Goal: Transaction & Acquisition: Purchase product/service

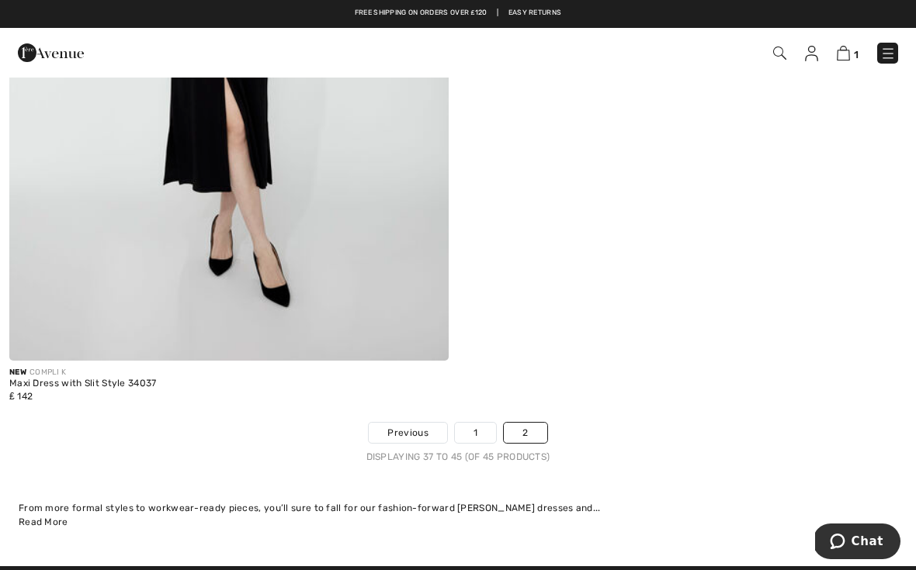
scroll to position [3421, 0]
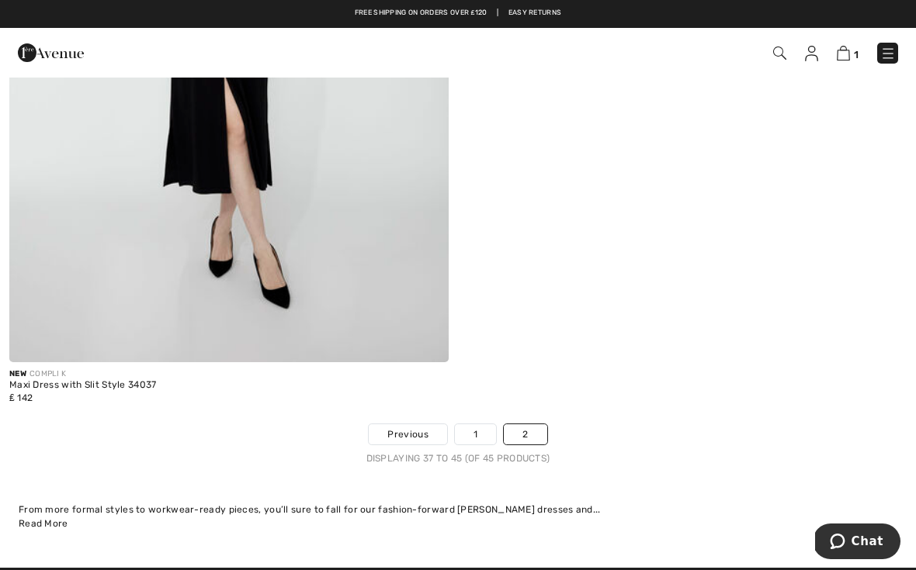
click at [476, 427] on link "1" at bounding box center [475, 434] width 41 height 20
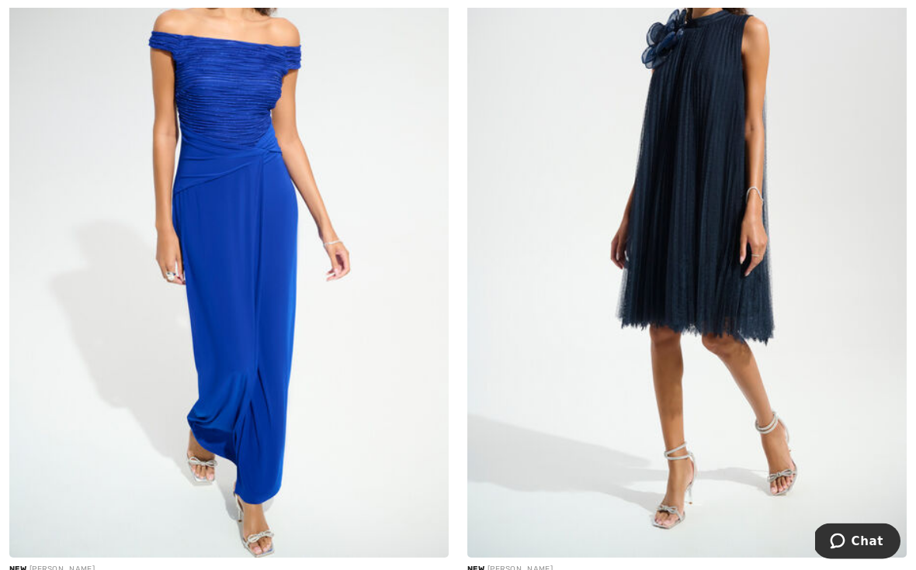
scroll to position [295, 0]
click at [266, 212] on img at bounding box center [228, 228] width 439 height 659
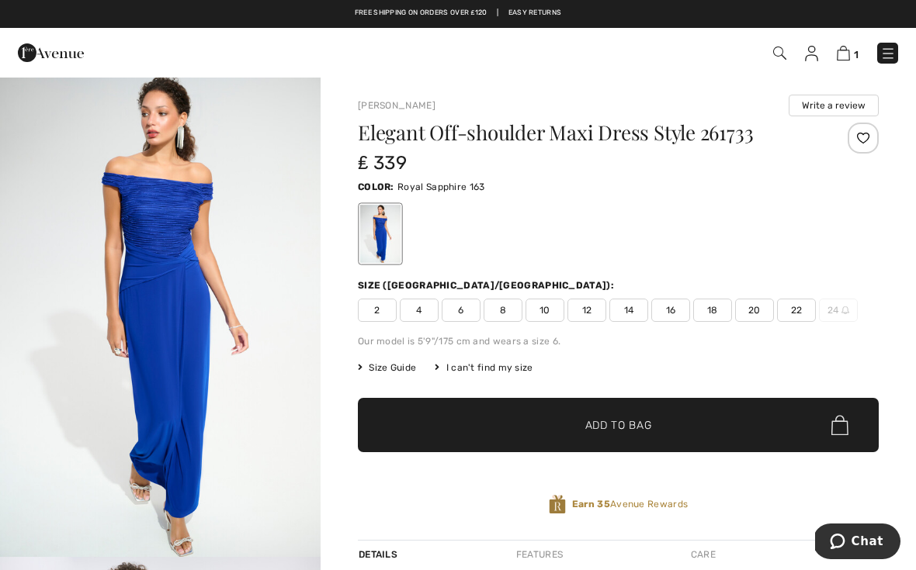
click at [174, 270] on img "1 / 5" at bounding box center [160, 316] width 320 height 481
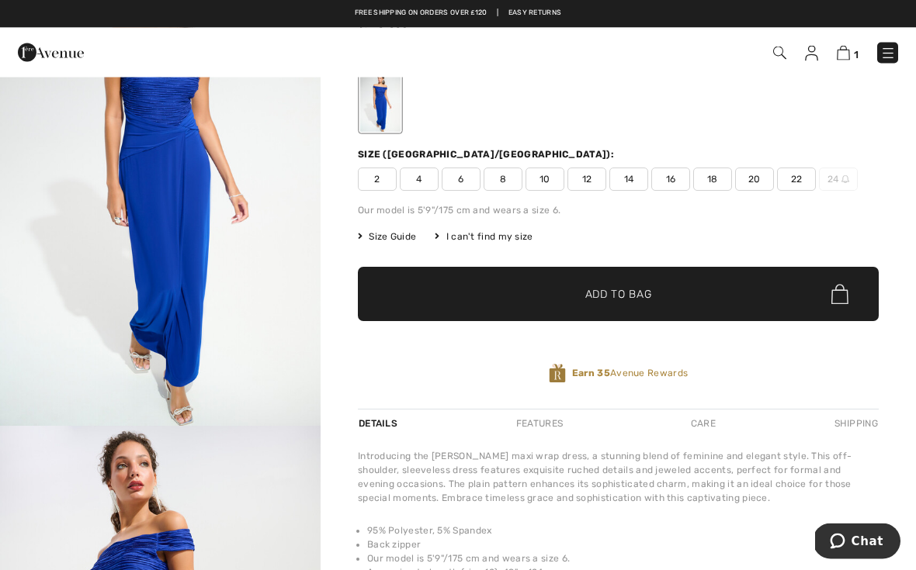
scroll to position [114, 0]
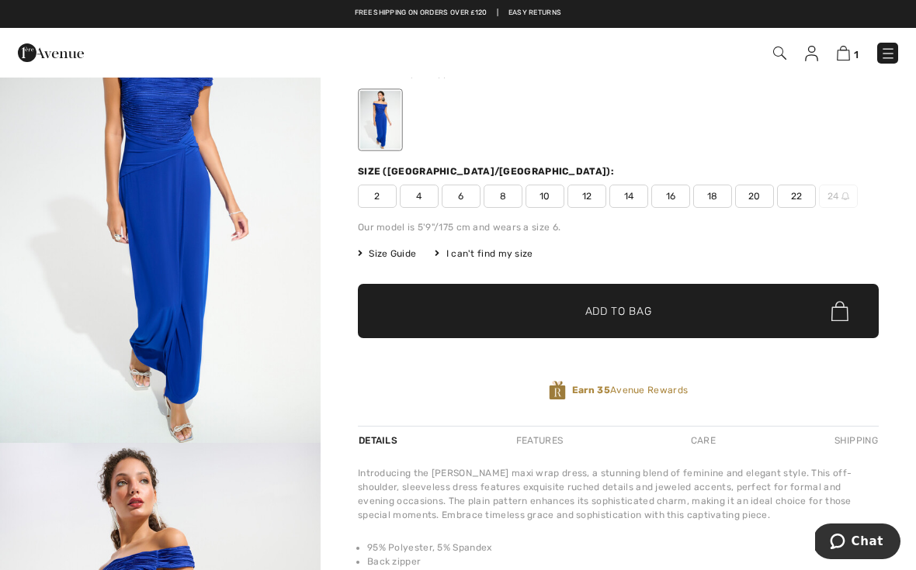
click at [847, 56] on img at bounding box center [843, 53] width 13 height 15
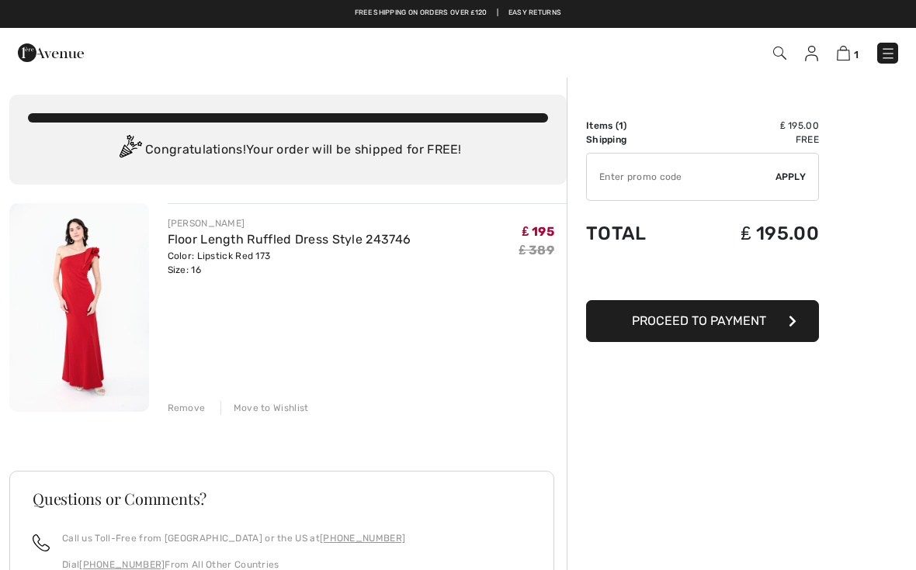
click at [95, 298] on img at bounding box center [79, 307] width 140 height 209
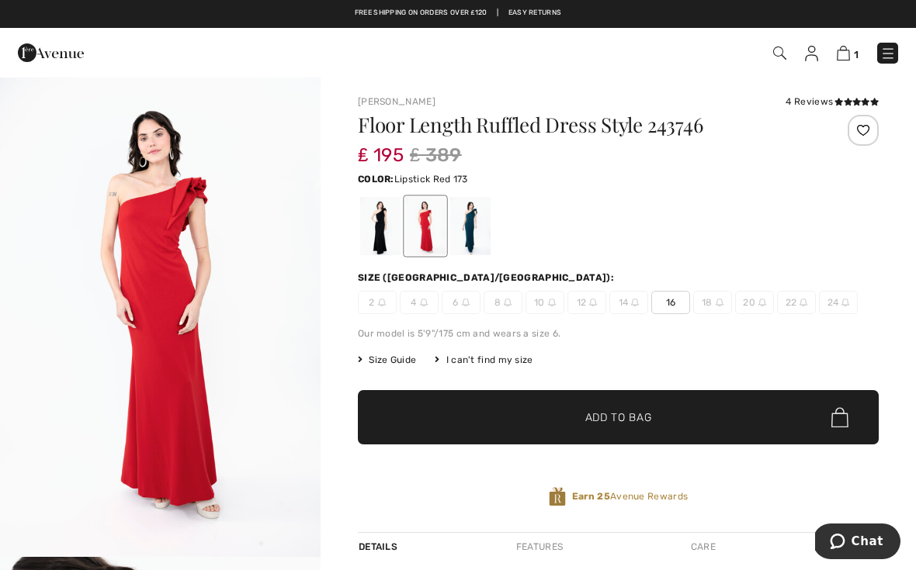
click at [807, 54] on img at bounding box center [811, 54] width 13 height 16
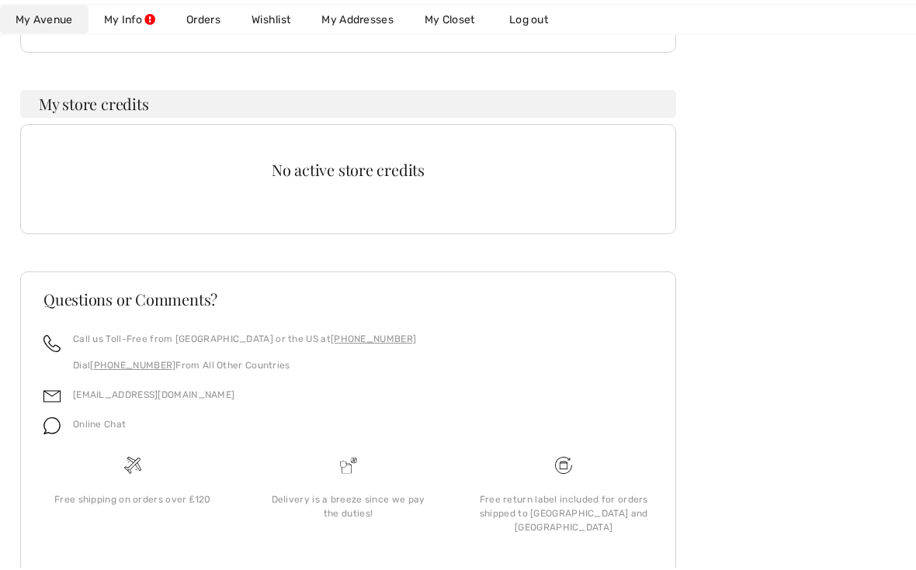
scroll to position [418, 0]
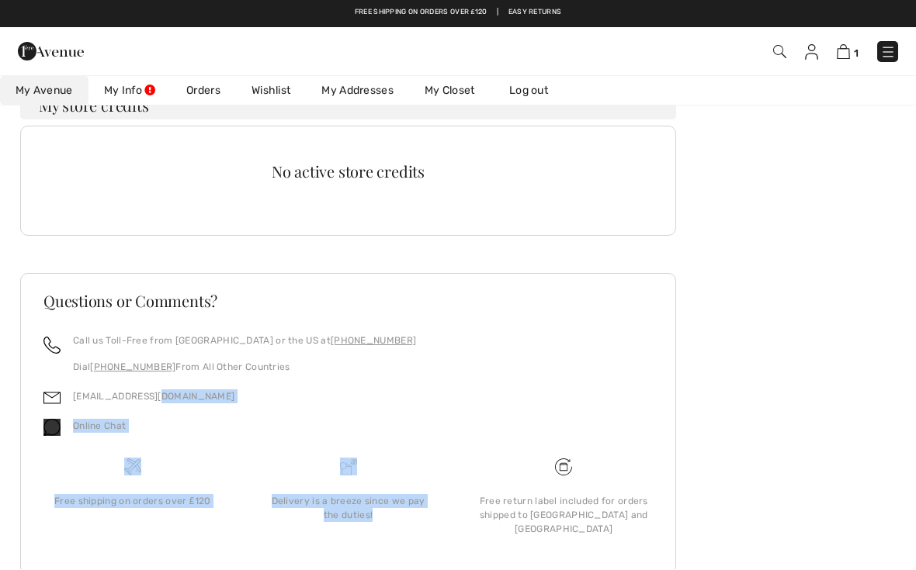
click at [823, 269] on div "Hello Hilda, Welcome to the Avenue! My Rewards Congrats! You have 375 Rewards M…" at bounding box center [458, 183] width 878 height 864
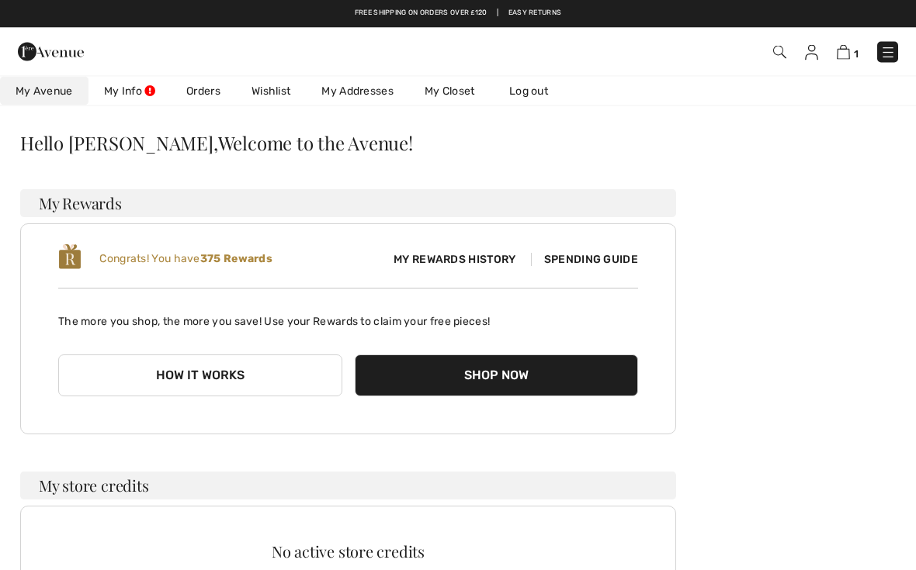
scroll to position [0, 0]
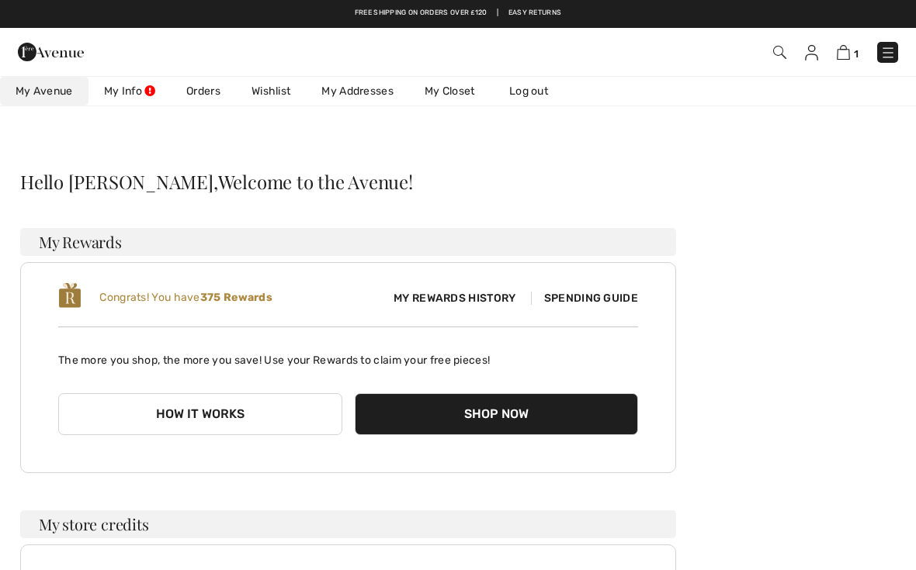
click at [851, 43] on link "1" at bounding box center [848, 52] width 22 height 19
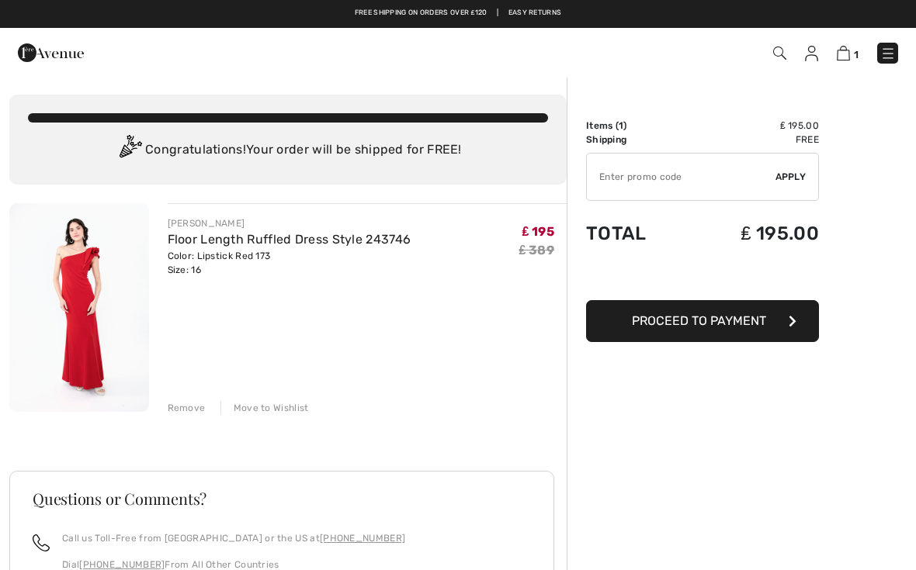
click at [190, 422] on div "JOSEPH RIBKOFF Floor Length Ruffled Dress Style 243746 Color: Lipstick Red 173 …" at bounding box center [287, 514] width 557 height 623
click at [195, 417] on div "JOSEPH RIBKOFF Floor Length Ruffled Dress Style 243746 Color: Lipstick Red 173 …" at bounding box center [287, 514] width 557 height 623
click at [189, 427] on div "JOSEPH RIBKOFF Floor Length Ruffled Dress Style 243746 Color: Lipstick Red 173 …" at bounding box center [287, 514] width 557 height 623
click at [670, 324] on span "Proceed to Payment" at bounding box center [699, 321] width 134 height 15
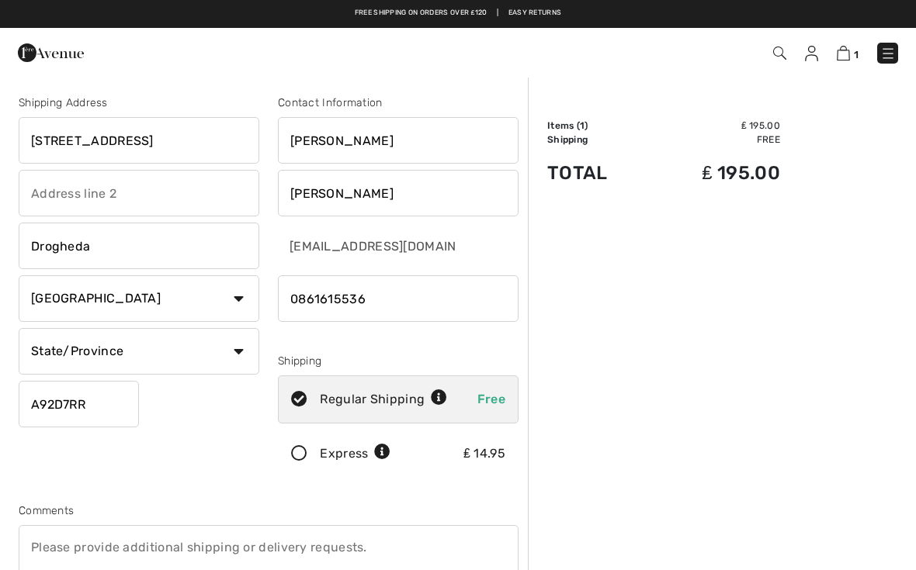
click at [161, 352] on select "State/Province Carlow Cavan Clare Cork Donegal Dublin Galway Kerry Kildare Kilk…" at bounding box center [139, 351] width 241 height 47
click at [249, 350] on select "State/Province Carlow Cavan Clare Cork Donegal Dublin Galway Kerry Kildare Kilk…" at bounding box center [139, 351] width 241 height 47
select select "LU"
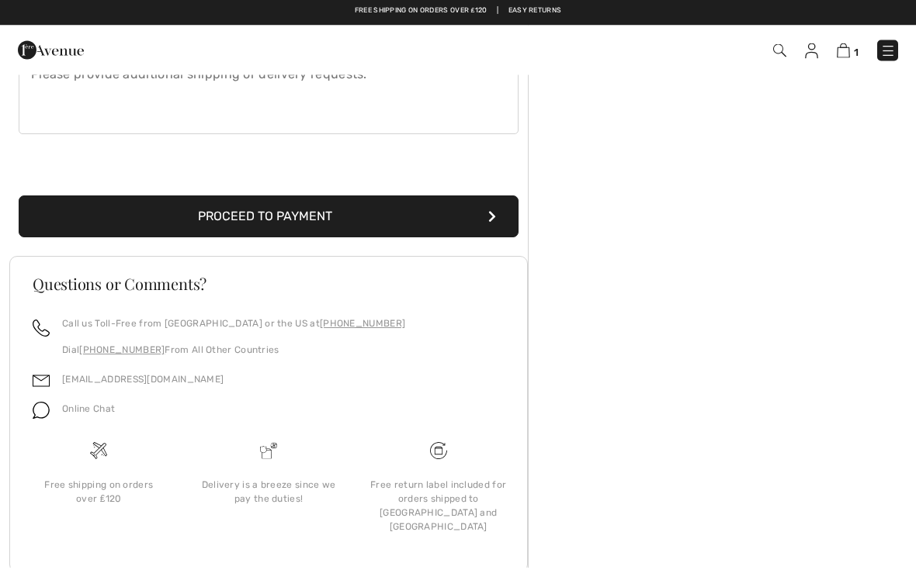
scroll to position [470, 0]
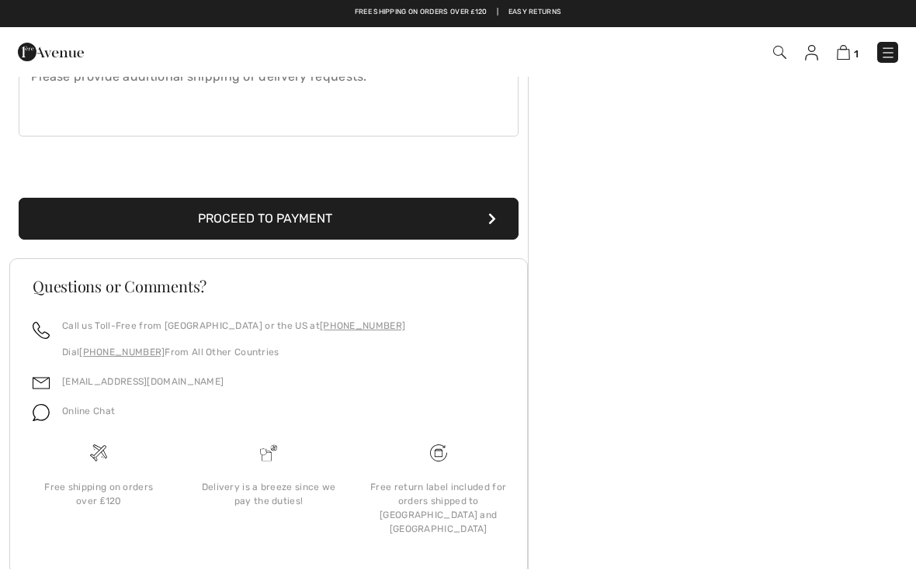
click at [250, 220] on button "Proceed to Payment" at bounding box center [269, 220] width 500 height 42
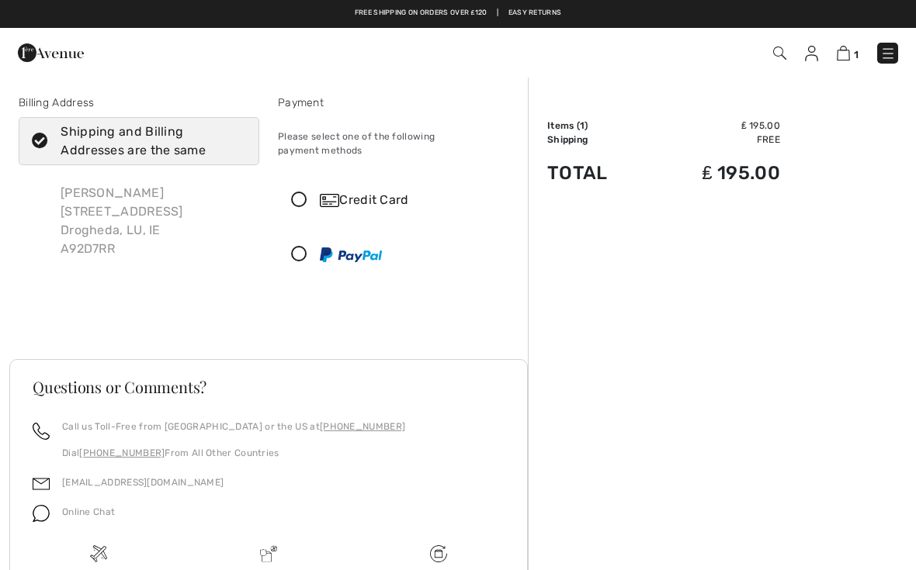
click at [309, 247] on icon at bounding box center [299, 255] width 41 height 16
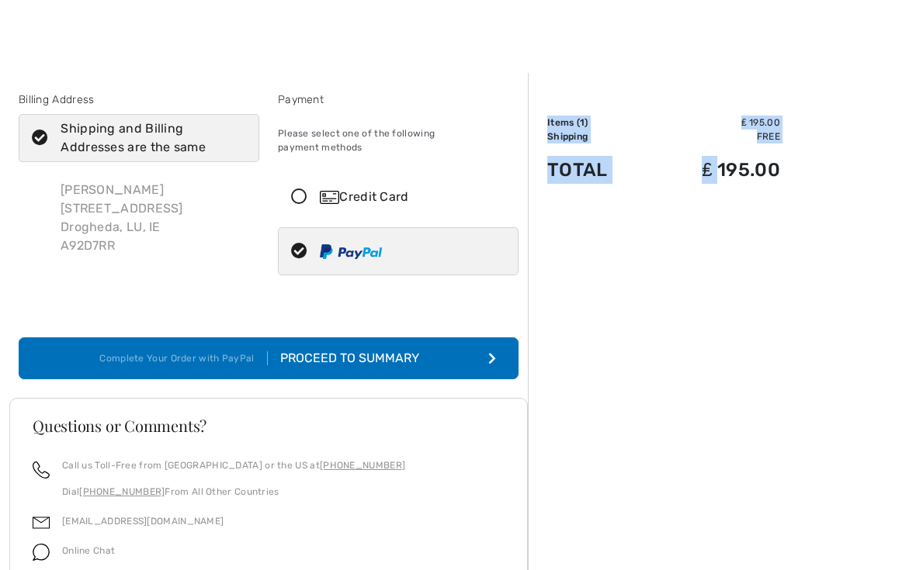
scroll to position [8, 0]
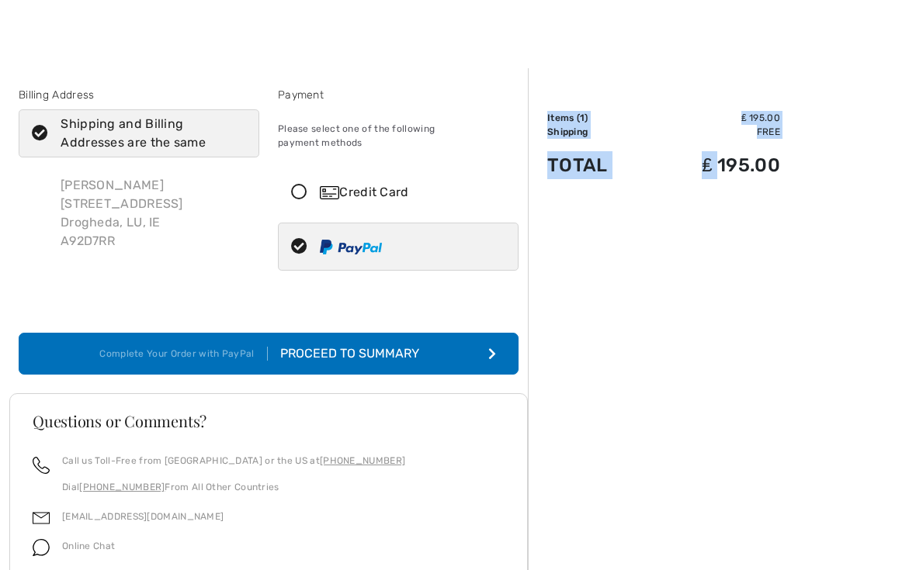
click at [397, 345] on div "Proceed to Summary" at bounding box center [353, 354] width 170 height 19
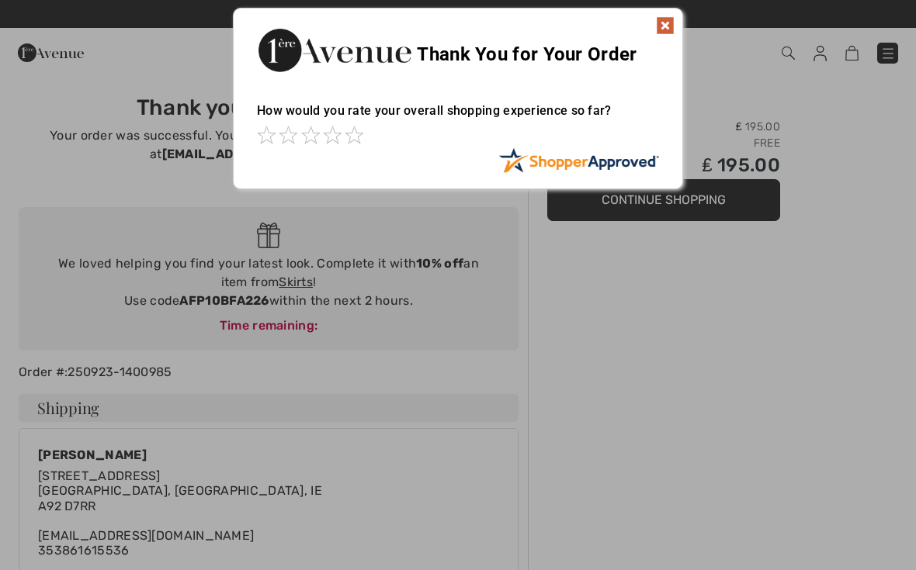
click at [667, 23] on img at bounding box center [665, 25] width 19 height 19
